Goal: Task Accomplishment & Management: Manage account settings

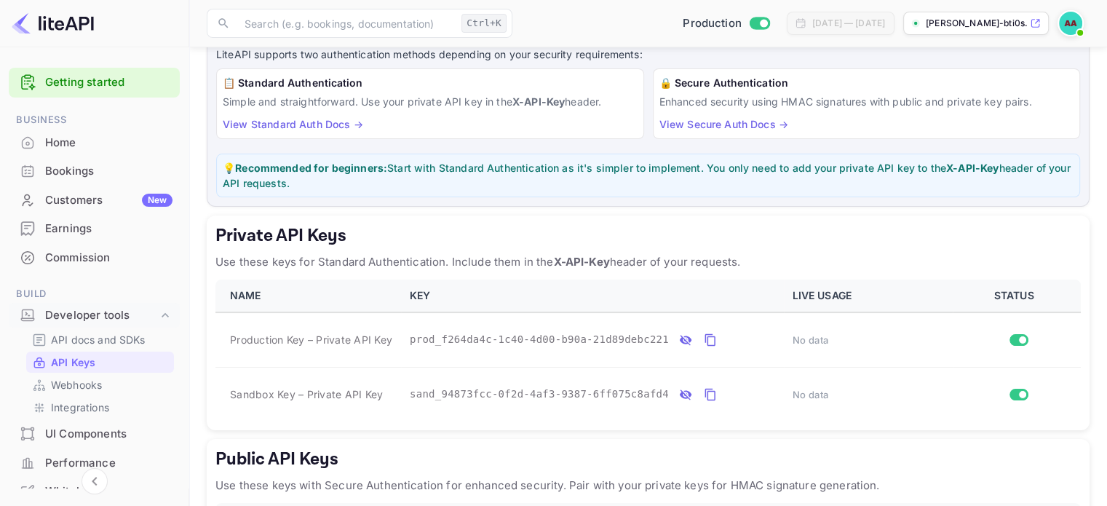
scroll to position [146, 0]
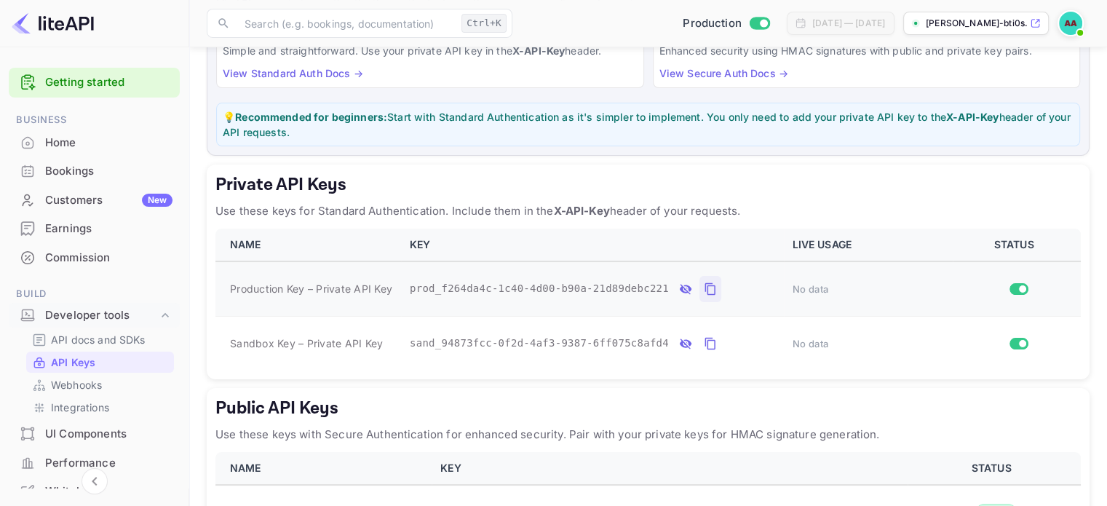
click at [704, 288] on icon "private api keys table" at bounding box center [710, 288] width 13 height 17
